Goal: Information Seeking & Learning: Learn about a topic

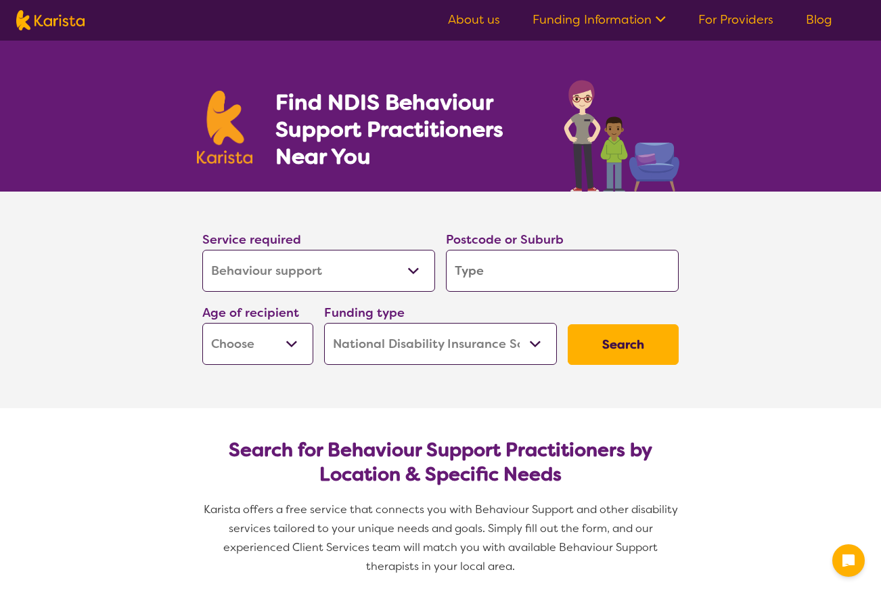
select select "Behaviour support"
select select "NDIS"
select select "Behaviour support"
select select "NDIS"
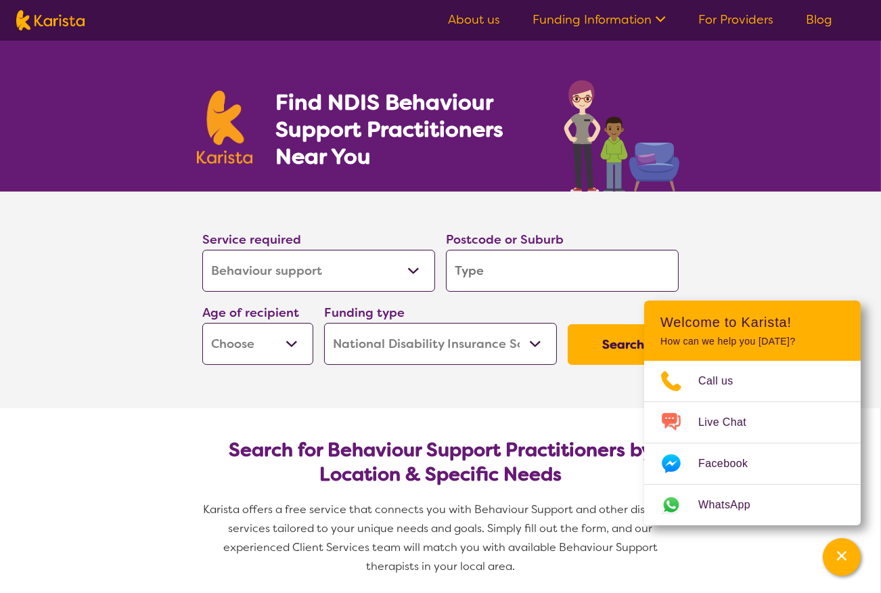
click at [644, 16] on link "Funding Information" at bounding box center [599, 20] width 133 height 16
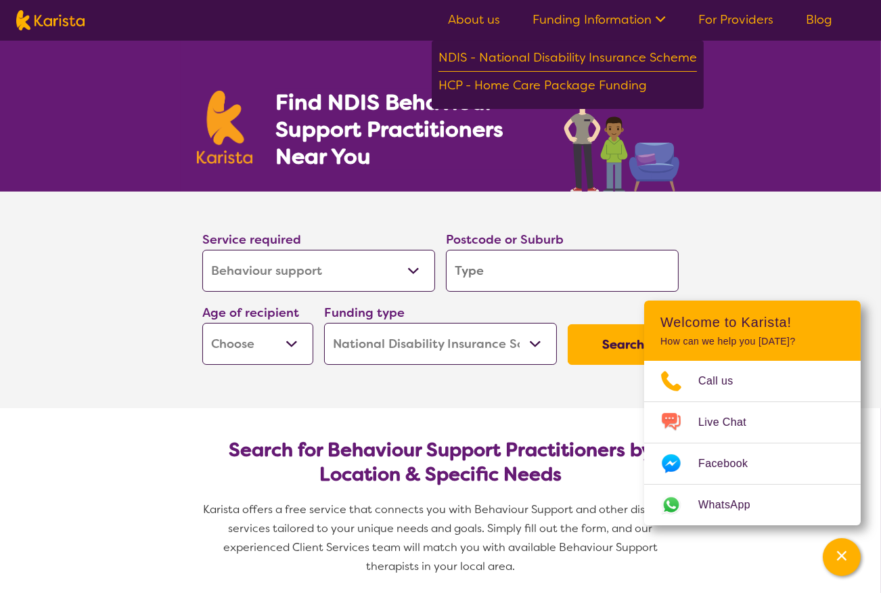
click at [738, 20] on link "For Providers" at bounding box center [736, 20] width 75 height 16
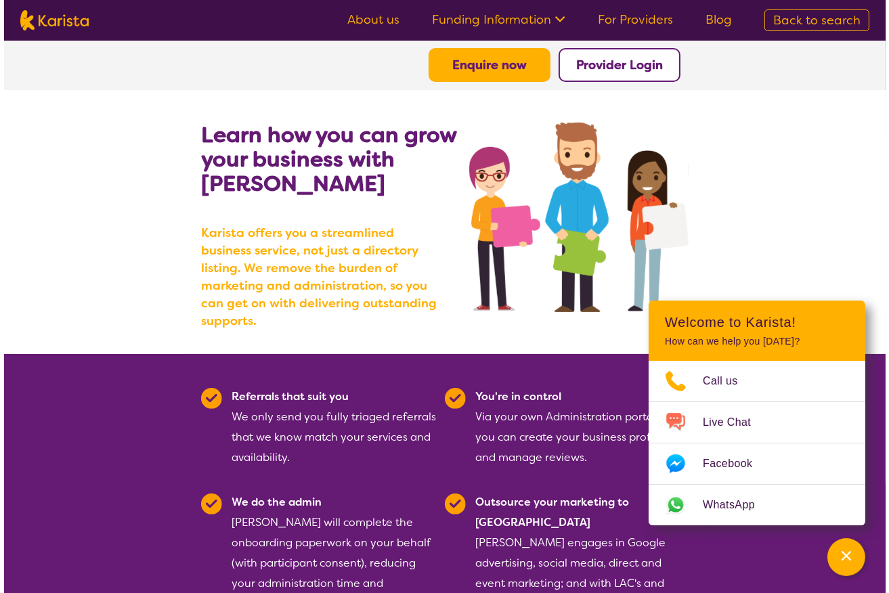
scroll to position [68, 0]
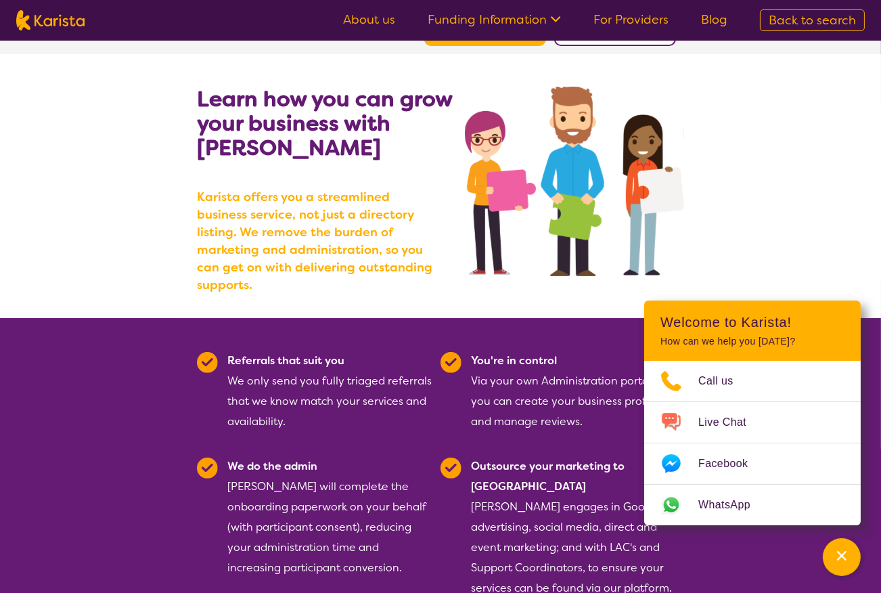
click at [609, 329] on section "Referrals that suit you We only send you fully triaged referrals that we know m…" at bounding box center [441, 470] width 520 height 305
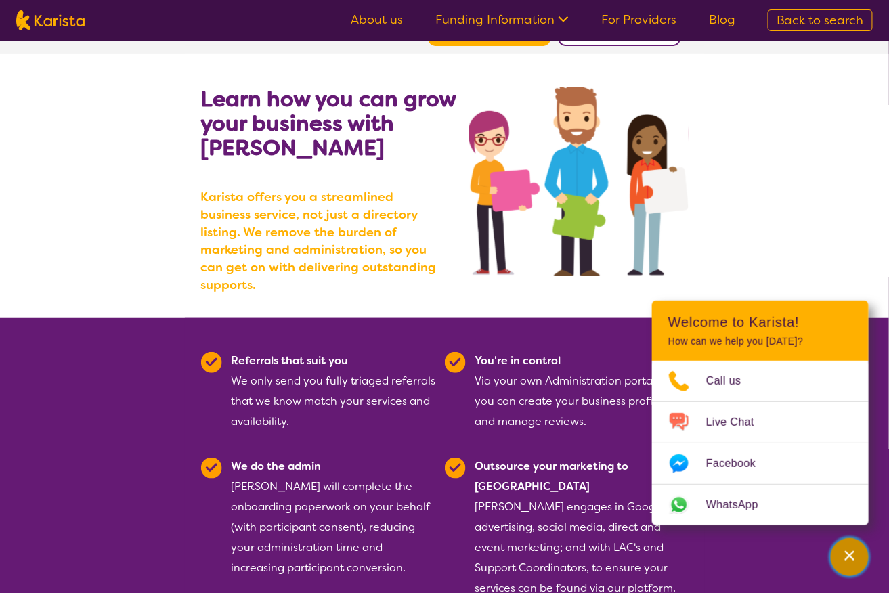
click at [848, 550] on icon "Channel Menu" at bounding box center [850, 556] width 14 height 14
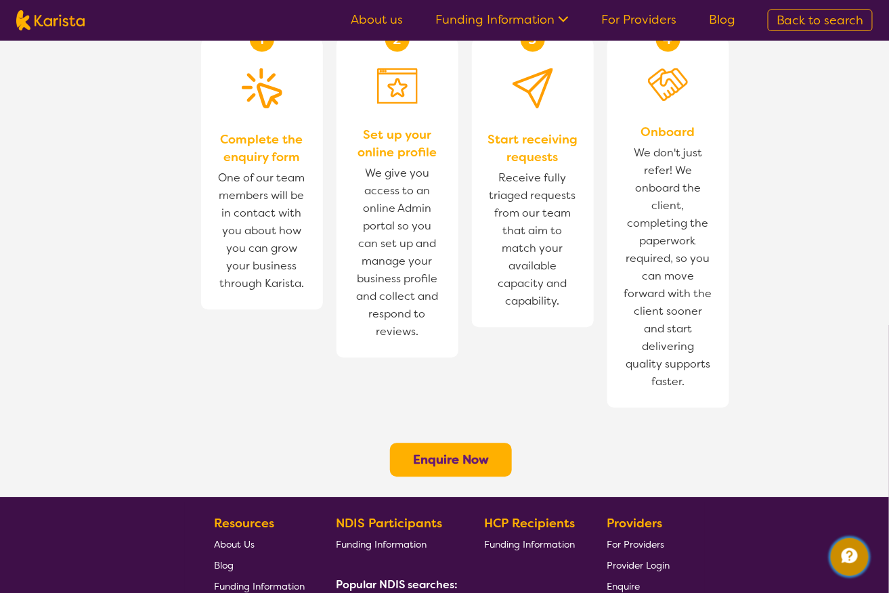
scroll to position [948, 0]
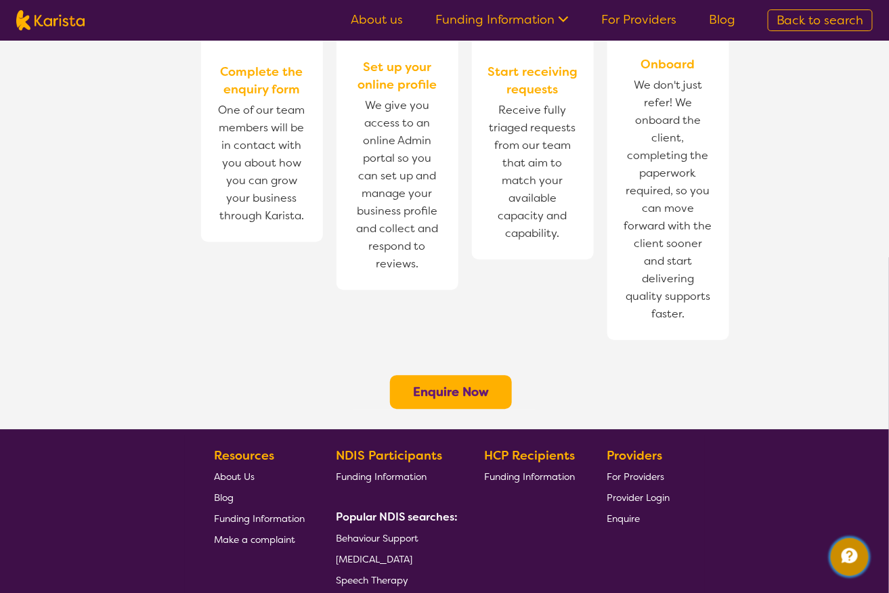
click at [848, 560] on icon "Channel Menu" at bounding box center [849, 555] width 16 height 15
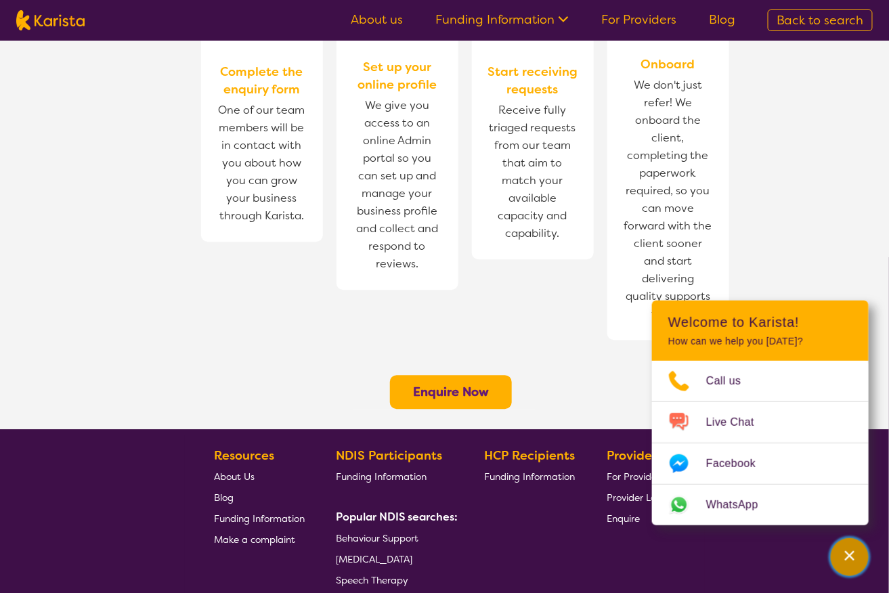
click at [847, 553] on icon "Channel Menu" at bounding box center [849, 555] width 9 height 9
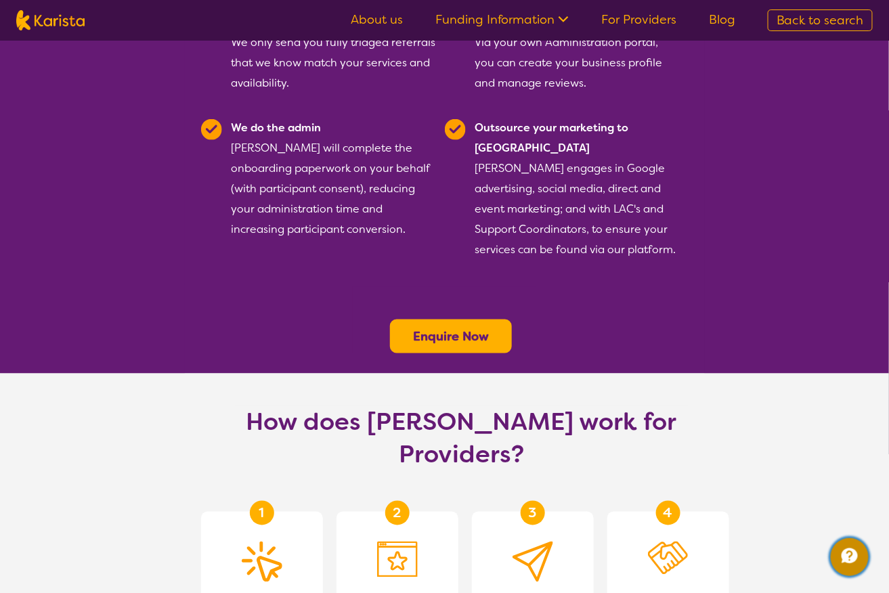
scroll to position [203, 0]
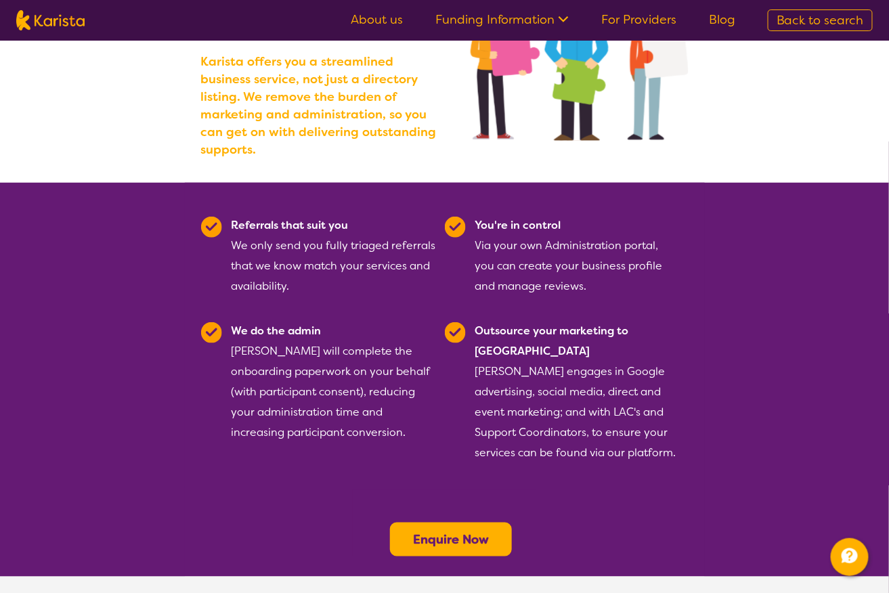
click at [382, 16] on link "About us" at bounding box center [377, 20] width 52 height 16
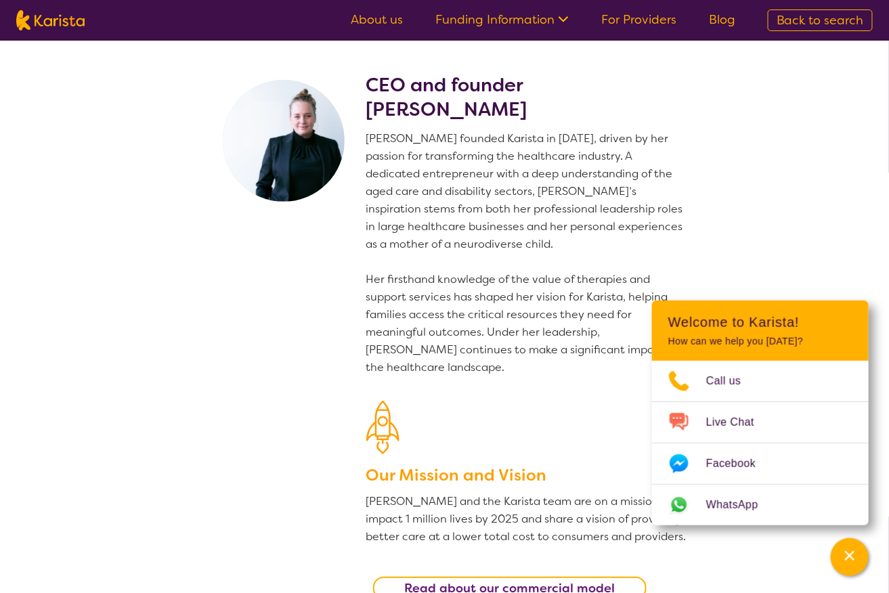
click at [827, 278] on section "CEO and founder [PERSON_NAME] [PERSON_NAME] founded Karista in [DATE], driven b…" at bounding box center [444, 330] width 889 height 579
click at [851, 556] on icon "Channel Menu" at bounding box center [849, 555] width 9 height 9
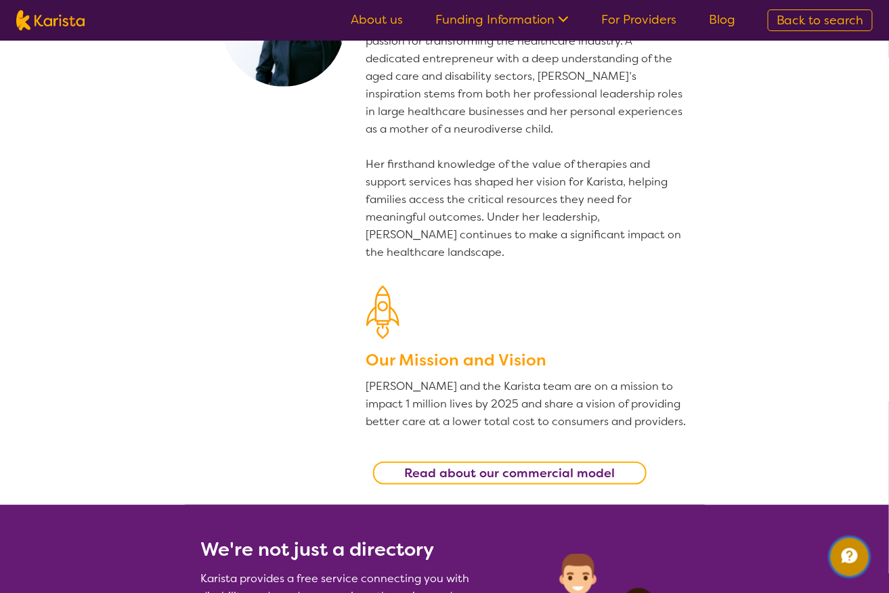
scroll to position [135, 0]
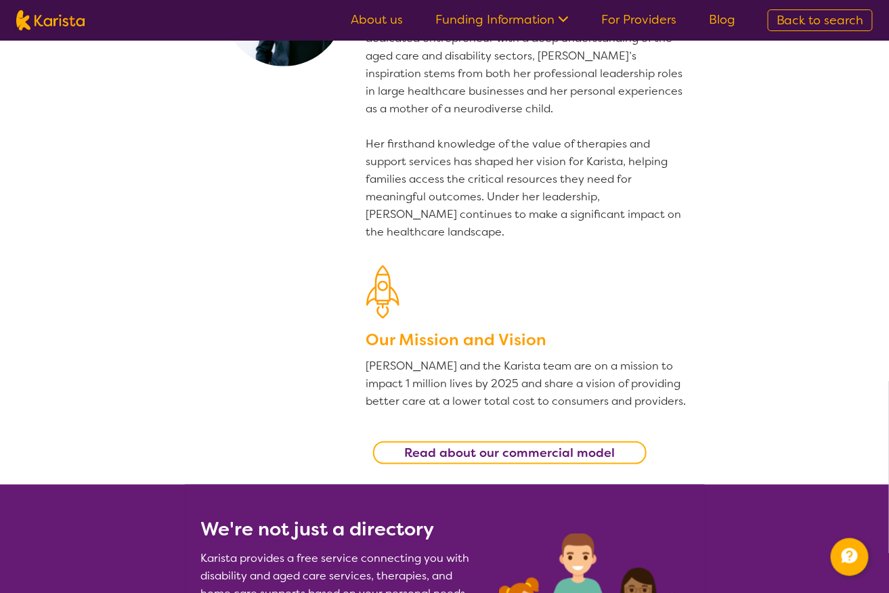
click at [530, 445] on b "Read about our commercial model" at bounding box center [509, 453] width 211 height 16
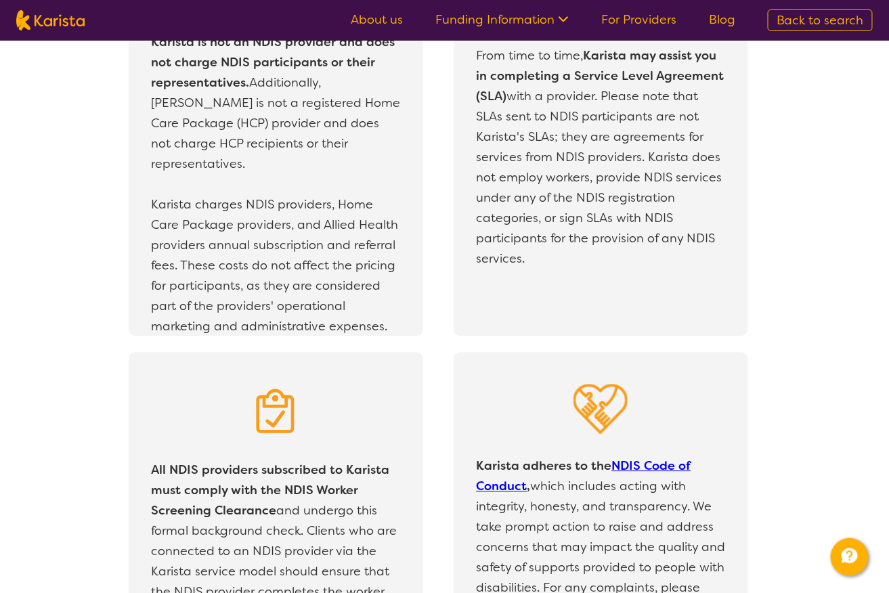
scroll to position [2523, 0]
